Goal: Task Accomplishment & Management: Manage account settings

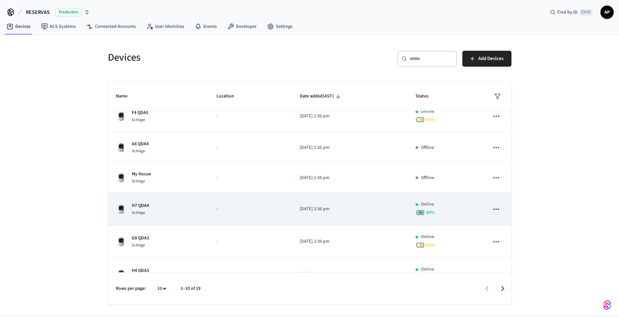
scroll to position [159, 0]
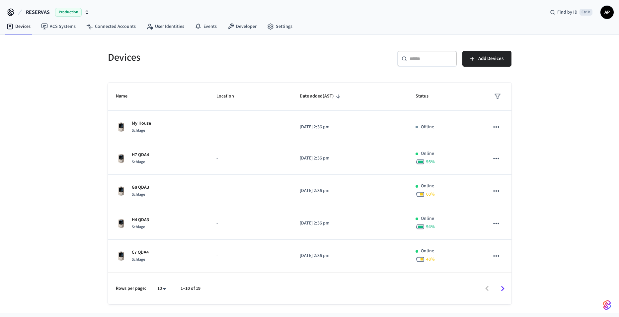
click at [157, 287] on body "RESERVAS Production Find by ID Ctrl K AP Devices ACS Systems Connected Accounts…" at bounding box center [309, 157] width 619 height 314
click at [160, 295] on li "All" at bounding box center [159, 298] width 18 height 18
type input "**"
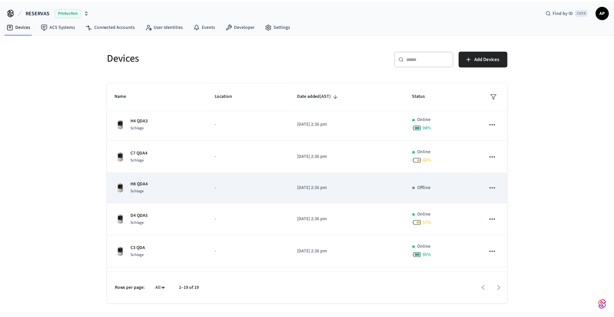
scroll to position [259, 0]
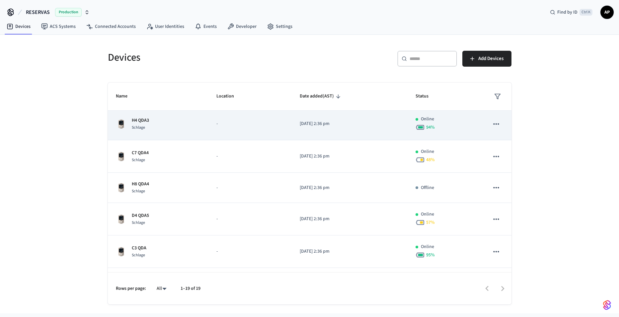
click at [141, 119] on p "H4 QDA3" at bounding box center [140, 120] width 17 height 7
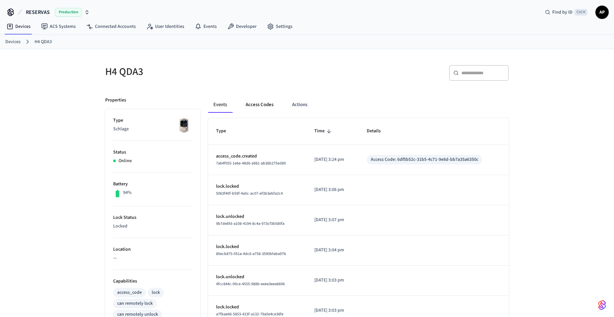
click at [258, 106] on button "Access Codes" at bounding box center [259, 105] width 38 height 16
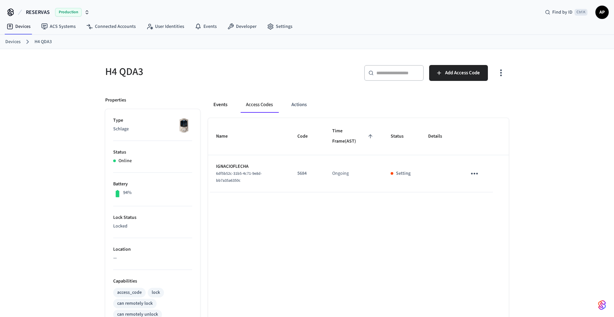
click at [223, 109] on button "Events" at bounding box center [220, 105] width 25 height 16
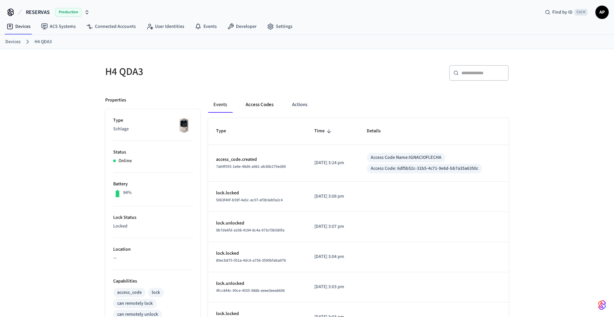
click at [255, 106] on button "Access Codes" at bounding box center [259, 105] width 38 height 16
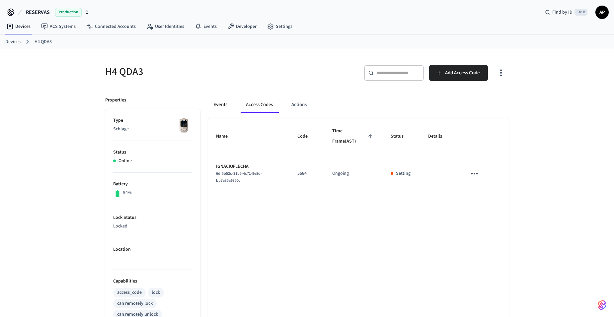
click at [225, 102] on button "Events" at bounding box center [220, 105] width 25 height 16
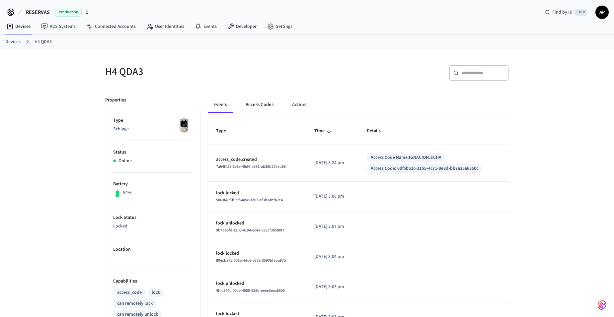
click at [262, 104] on button "Access Codes" at bounding box center [259, 105] width 38 height 16
click at [264, 104] on button "Access Codes" at bounding box center [259, 105] width 38 height 16
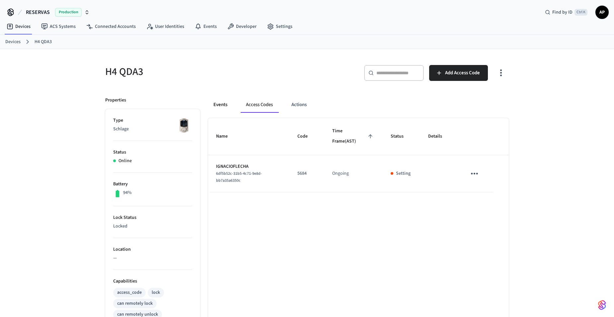
click at [222, 103] on button "Events" at bounding box center [220, 105] width 25 height 16
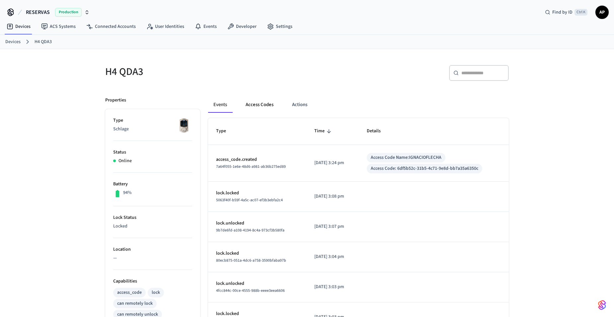
click at [261, 103] on button "Access Codes" at bounding box center [259, 105] width 38 height 16
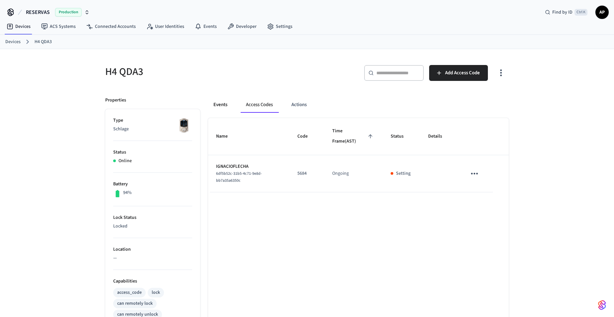
click at [210, 99] on button "Events" at bounding box center [220, 105] width 25 height 16
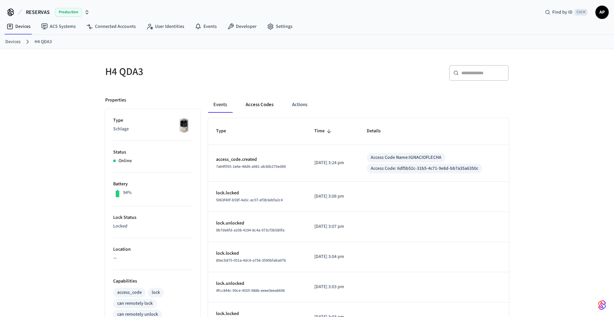
click at [252, 105] on button "Access Codes" at bounding box center [259, 105] width 38 height 16
click at [254, 99] on button "Access Codes" at bounding box center [259, 105] width 38 height 16
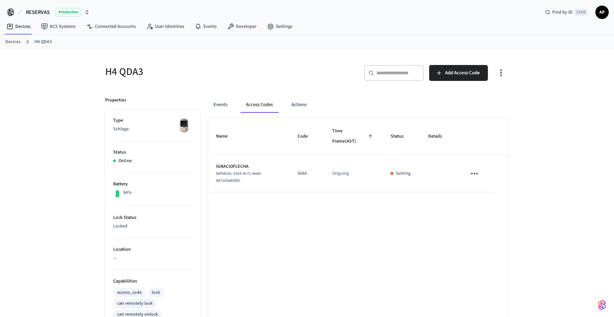
click at [474, 178] on icon "sticky table" at bounding box center [474, 174] width 10 height 10
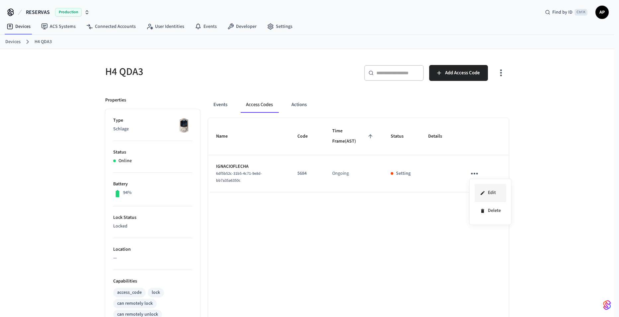
click at [485, 190] on li "Edit" at bounding box center [491, 193] width 32 height 18
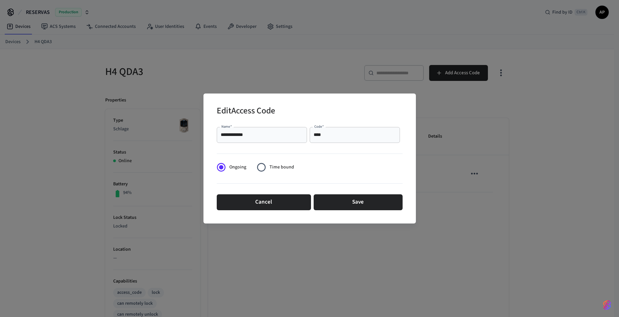
click at [315, 66] on div "**********" at bounding box center [309, 158] width 619 height 317
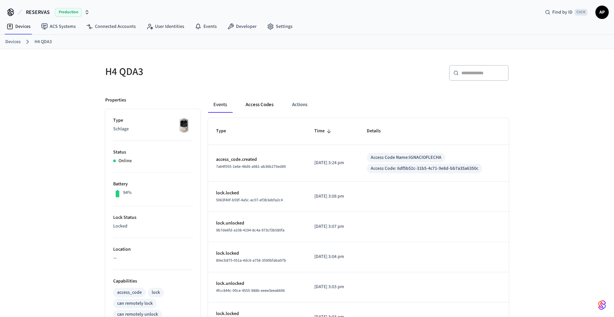
click at [268, 106] on button "Access Codes" at bounding box center [259, 105] width 38 height 16
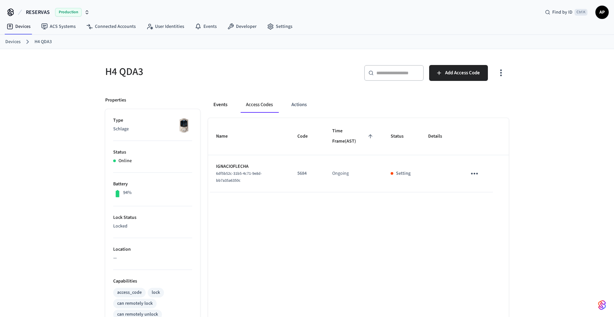
click at [231, 101] on button "Events" at bounding box center [220, 105] width 25 height 16
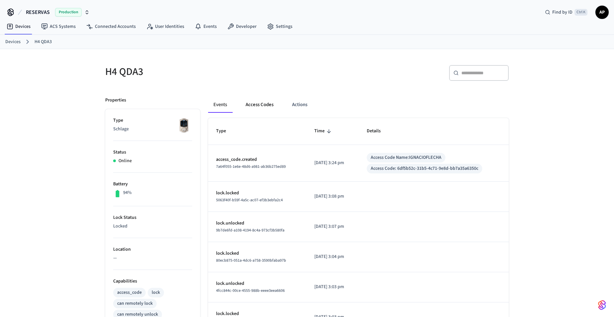
click at [263, 104] on button "Access Codes" at bounding box center [259, 105] width 38 height 16
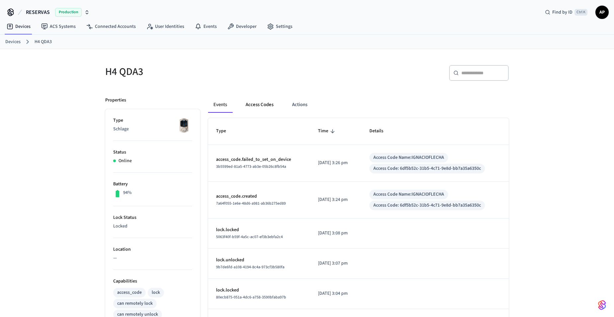
click at [253, 103] on button "Access Codes" at bounding box center [259, 105] width 38 height 16
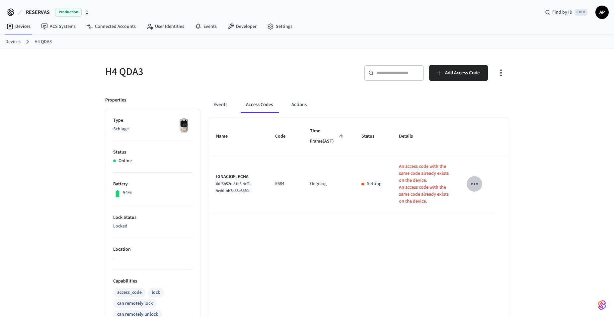
click at [471, 189] on icon "sticky table" at bounding box center [474, 184] width 10 height 10
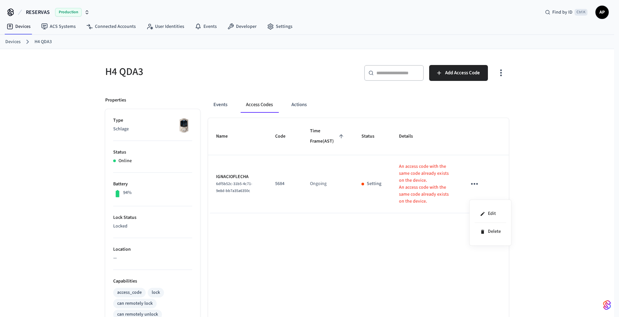
drag, startPoint x: 276, startPoint y: 228, endPoint x: 279, endPoint y: 204, distance: 24.1
click at [274, 224] on div at bounding box center [309, 158] width 619 height 317
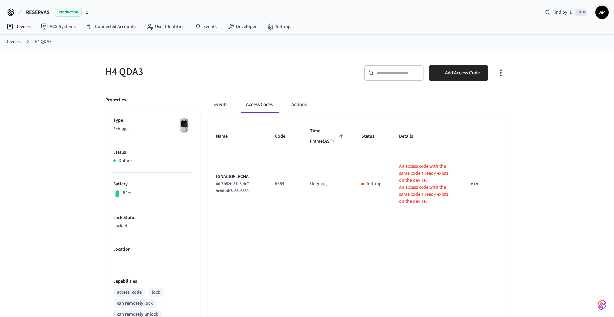
click at [475, 189] on icon "sticky table" at bounding box center [474, 184] width 10 height 10
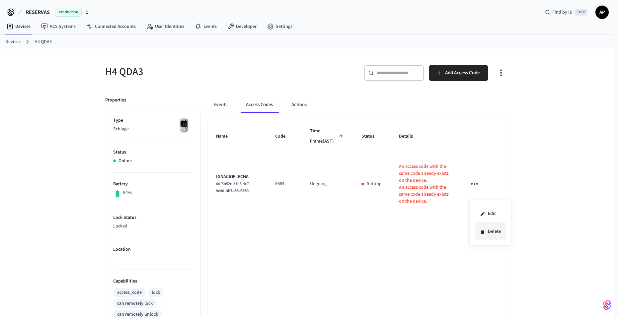
click at [493, 228] on li "Delete" at bounding box center [491, 232] width 32 height 18
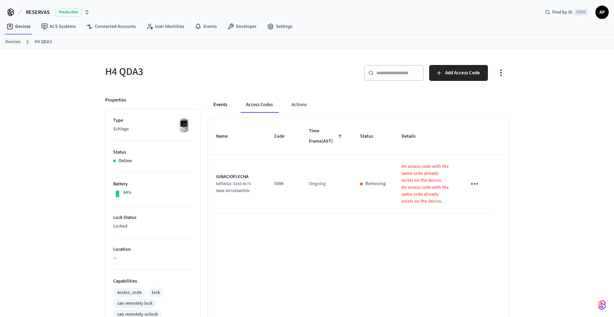
click at [220, 104] on button "Events" at bounding box center [220, 105] width 25 height 16
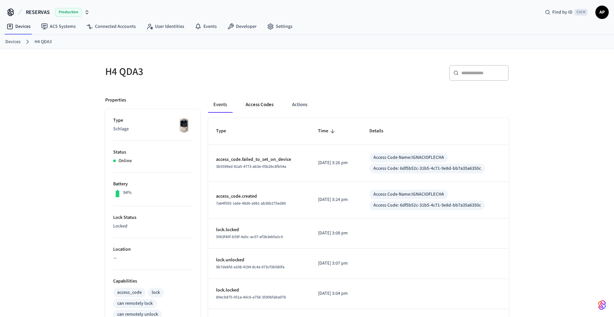
click at [254, 103] on button "Access Codes" at bounding box center [259, 105] width 38 height 16
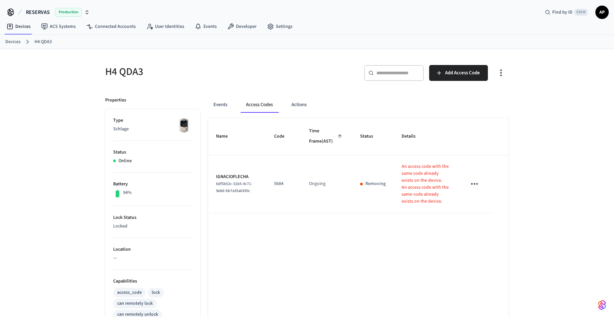
click at [474, 189] on icon "sticky table" at bounding box center [474, 184] width 10 height 10
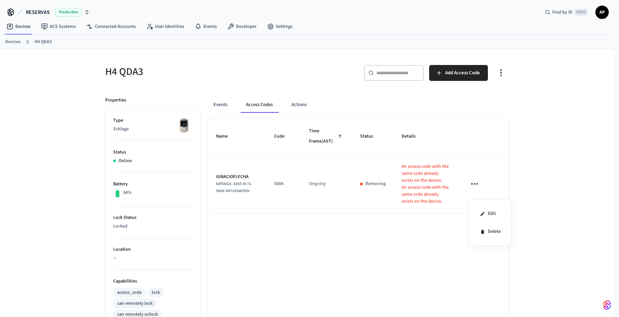
click at [227, 108] on div at bounding box center [309, 158] width 619 height 317
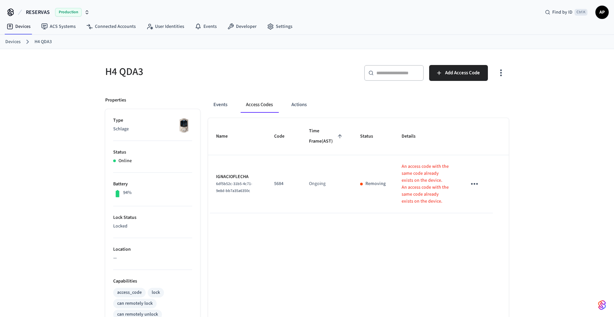
click at [205, 104] on div "Events Access Codes Actions Name Code Time Frame (AST) Status Details IGNACIOFL…" at bounding box center [354, 290] width 309 height 403
click at [220, 105] on button "Events" at bounding box center [220, 105] width 25 height 16
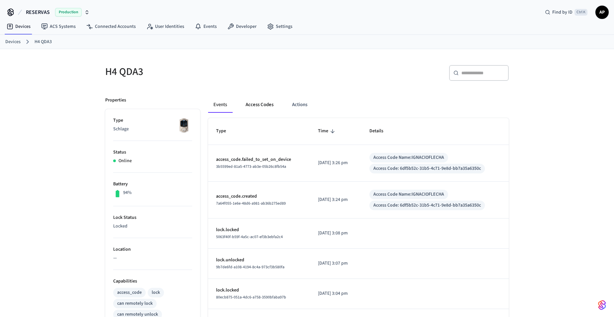
click at [254, 106] on button "Access Codes" at bounding box center [259, 105] width 38 height 16
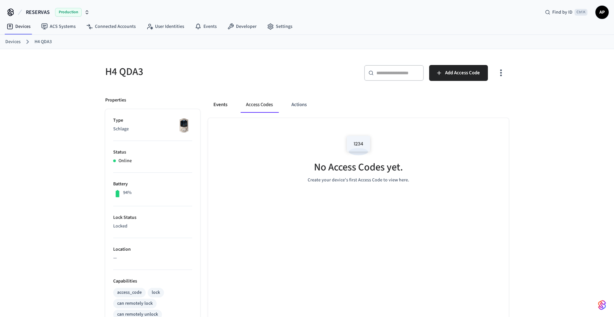
click at [224, 106] on button "Events" at bounding box center [220, 105] width 25 height 16
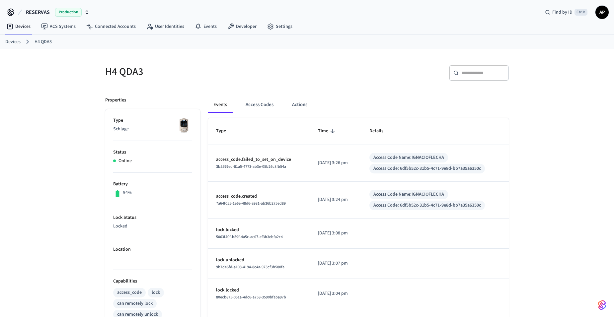
click at [14, 40] on link "Devices" at bounding box center [12, 41] width 15 height 7
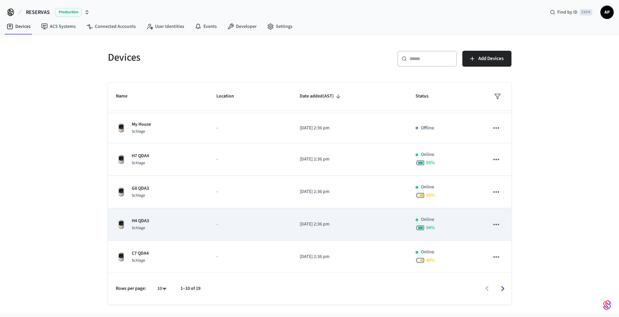
scroll to position [159, 0]
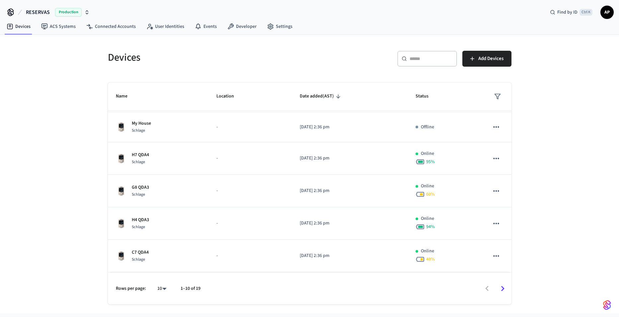
click at [162, 287] on body "RESERVAS Production Find by ID Ctrl K AP Devices ACS Systems Connected Accounts…" at bounding box center [309, 157] width 619 height 314
click at [163, 299] on li "All" at bounding box center [159, 298] width 18 height 18
type input "**"
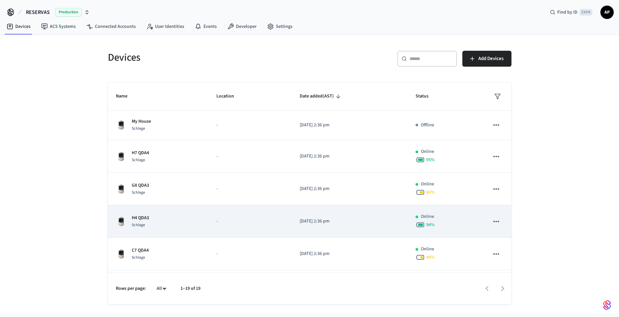
scroll to position [151, 0]
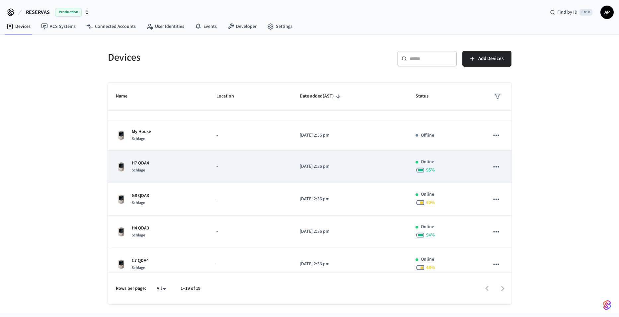
click at [149, 168] on div "H7 QDA4 Schlage" at bounding box center [158, 167] width 85 height 14
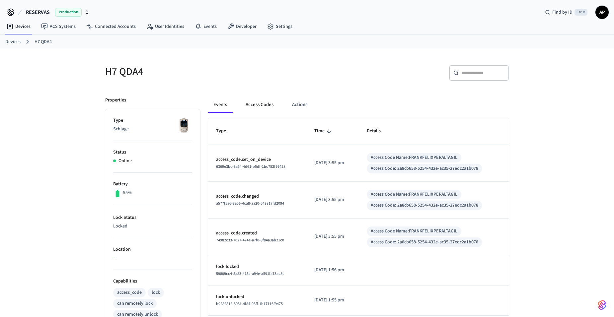
click at [263, 107] on button "Access Codes" at bounding box center [259, 105] width 38 height 16
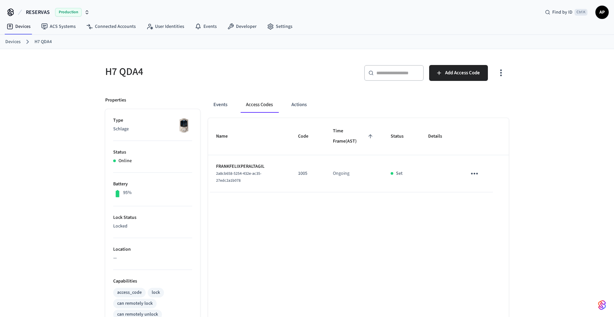
click at [12, 41] on link "Devices" at bounding box center [12, 41] width 15 height 7
